Goal: Task Accomplishment & Management: Use online tool/utility

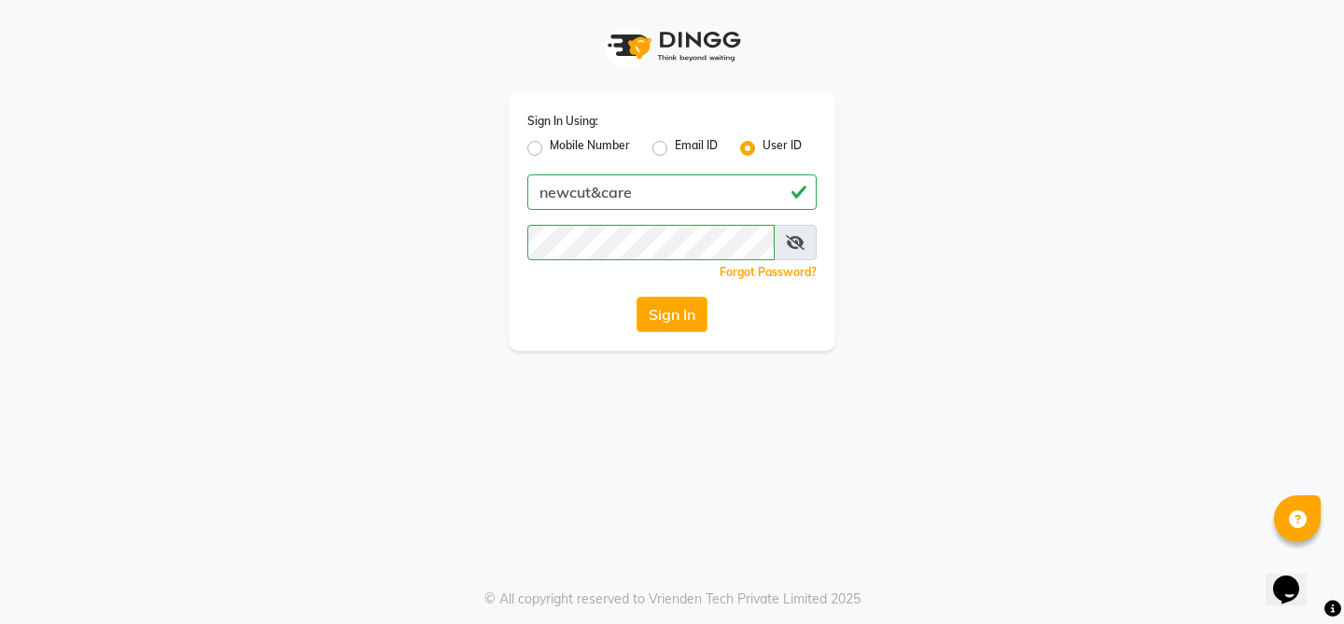
click at [550, 152] on label "Mobile Number" at bounding box center [590, 148] width 80 height 22
click at [550, 149] on input "Mobile Number" at bounding box center [556, 143] width 12 height 12
radio input "true"
radio input "false"
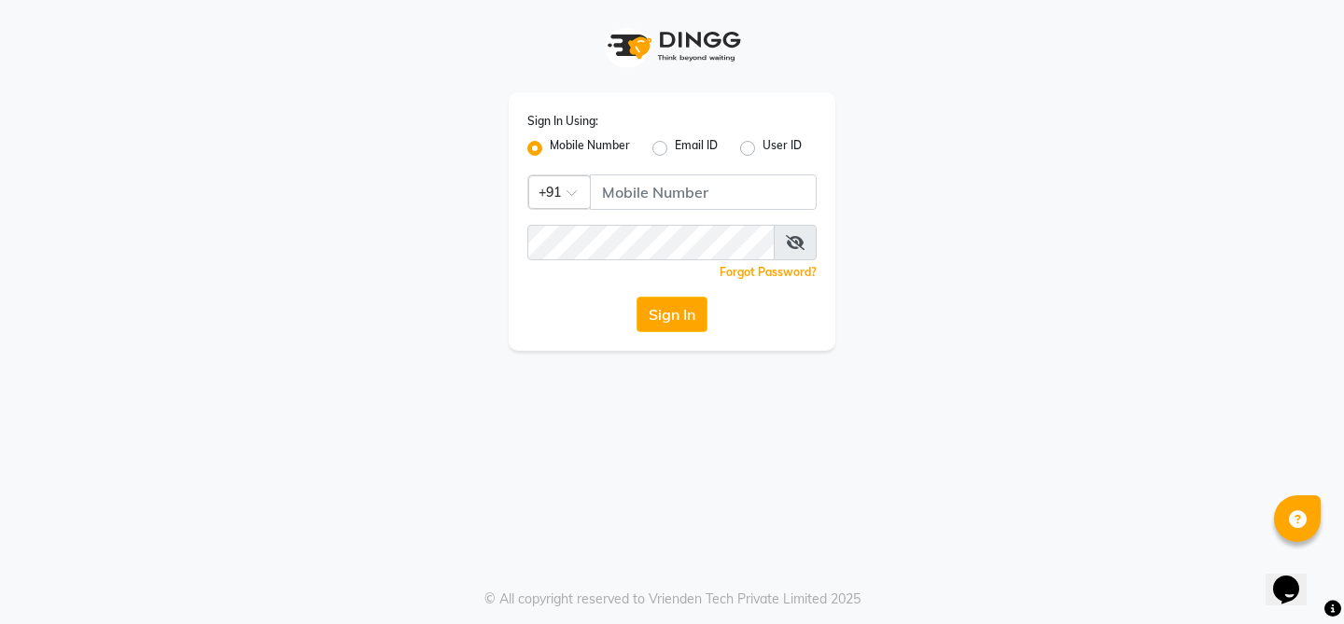
click at [675, 145] on label "Email ID" at bounding box center [696, 148] width 43 height 22
click at [675, 145] on input "Email ID" at bounding box center [681, 143] width 12 height 12
radio input "true"
radio input "false"
click at [762, 148] on label "User ID" at bounding box center [781, 148] width 39 height 22
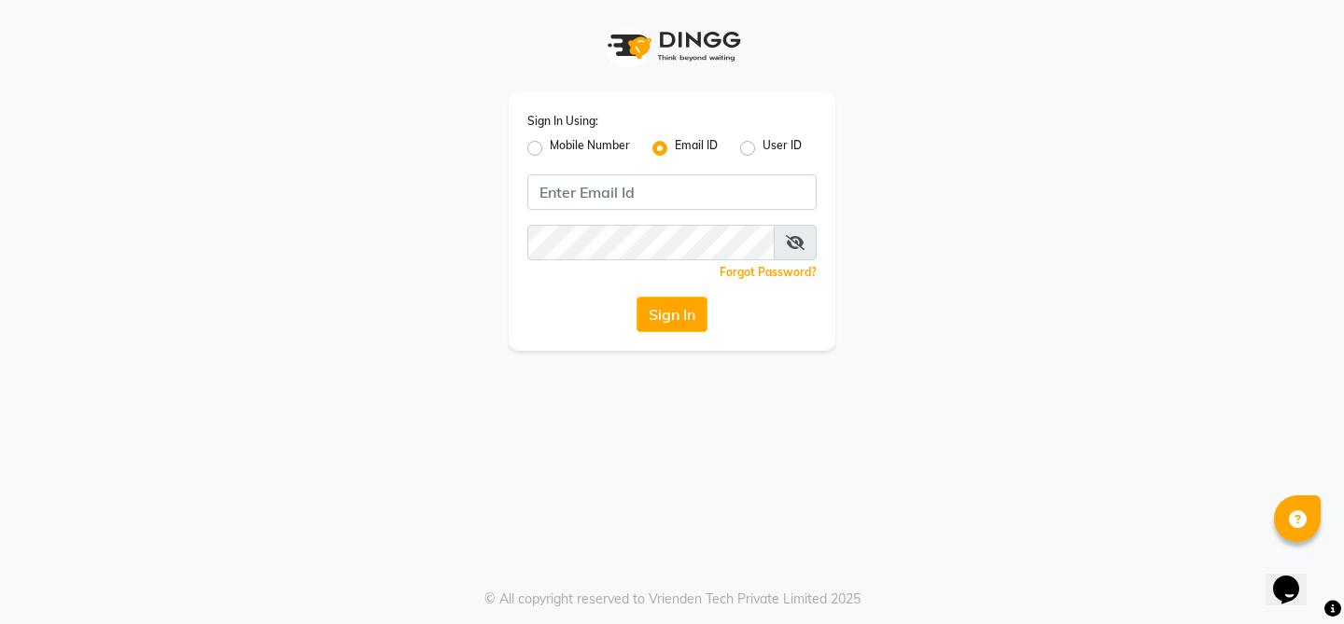
click at [762, 148] on input "User ID" at bounding box center [768, 143] width 12 height 12
radio input "true"
radio input "false"
